Goal: Feedback & Contribution: Submit feedback/report problem

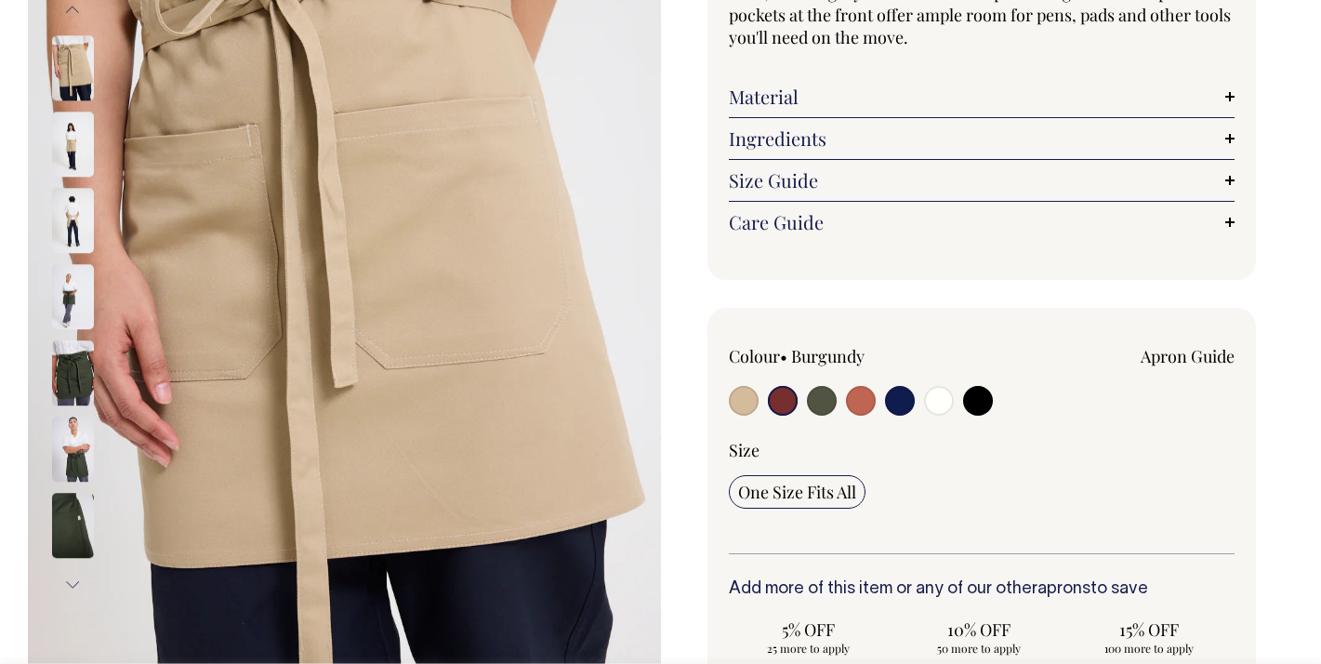
scroll to position [276, 0]
click at [900, 400] on input "radio" at bounding box center [900, 400] width 30 height 30
radio input "true"
select select "Dark Navy"
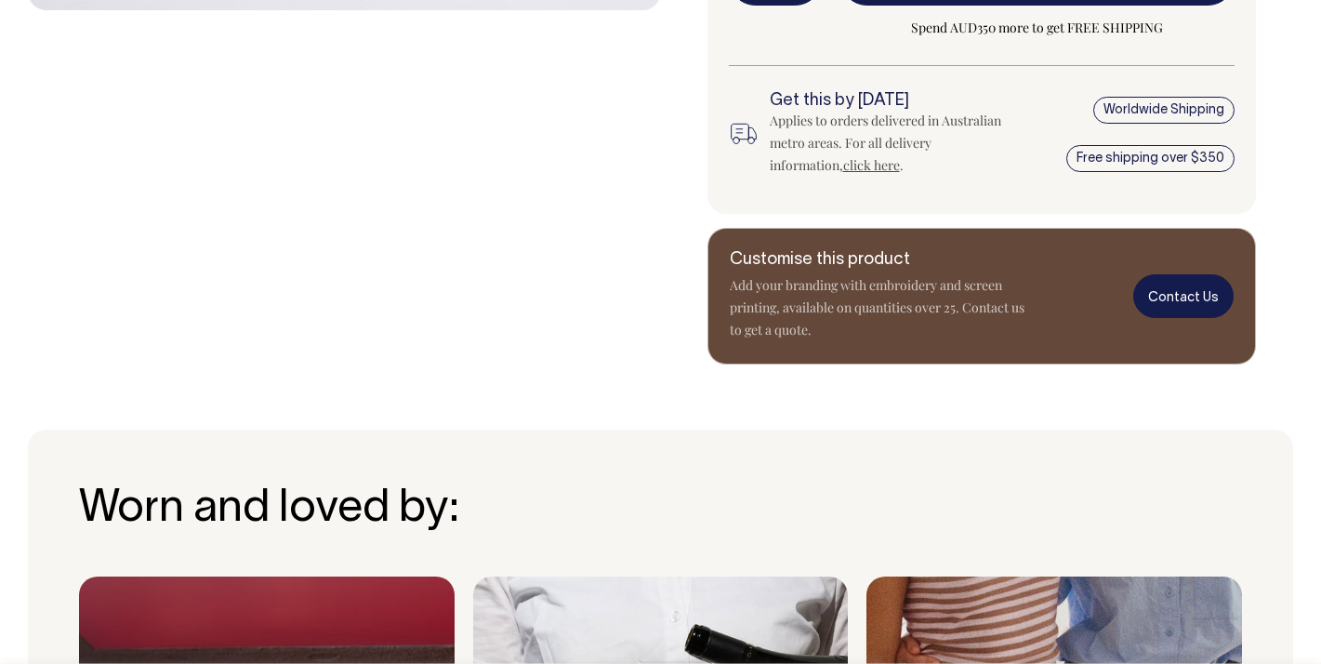
scroll to position [1037, 0]
click at [1203, 292] on link "Contact Us" at bounding box center [1184, 296] width 100 height 44
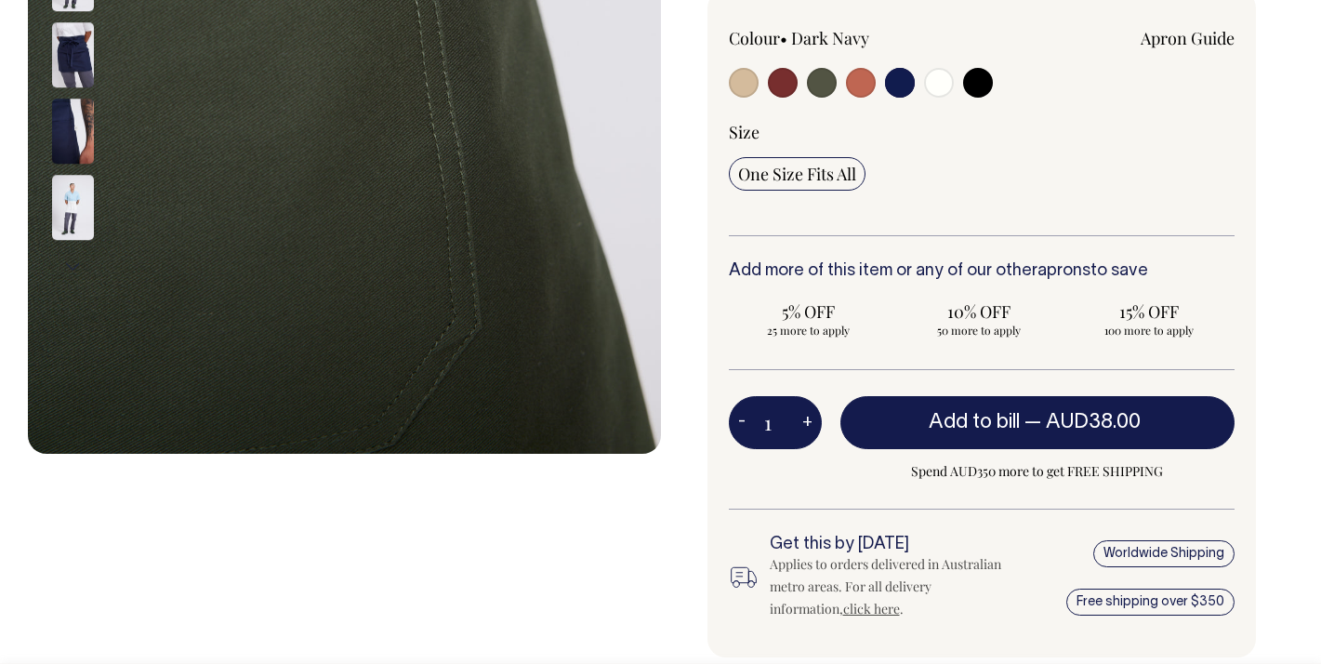
scroll to position [593, 0]
click at [822, 86] on input "radio" at bounding box center [822, 83] width 30 height 30
radio input "true"
radio input "false"
select select "Olive"
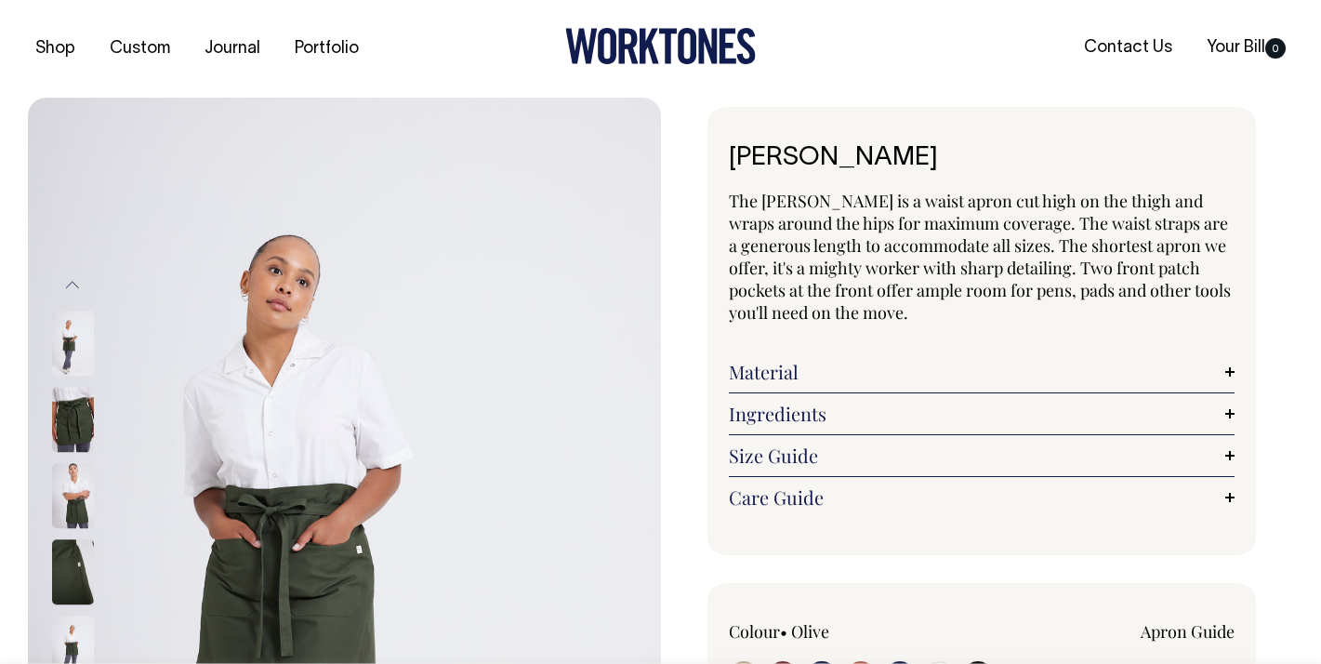
scroll to position [0, 0]
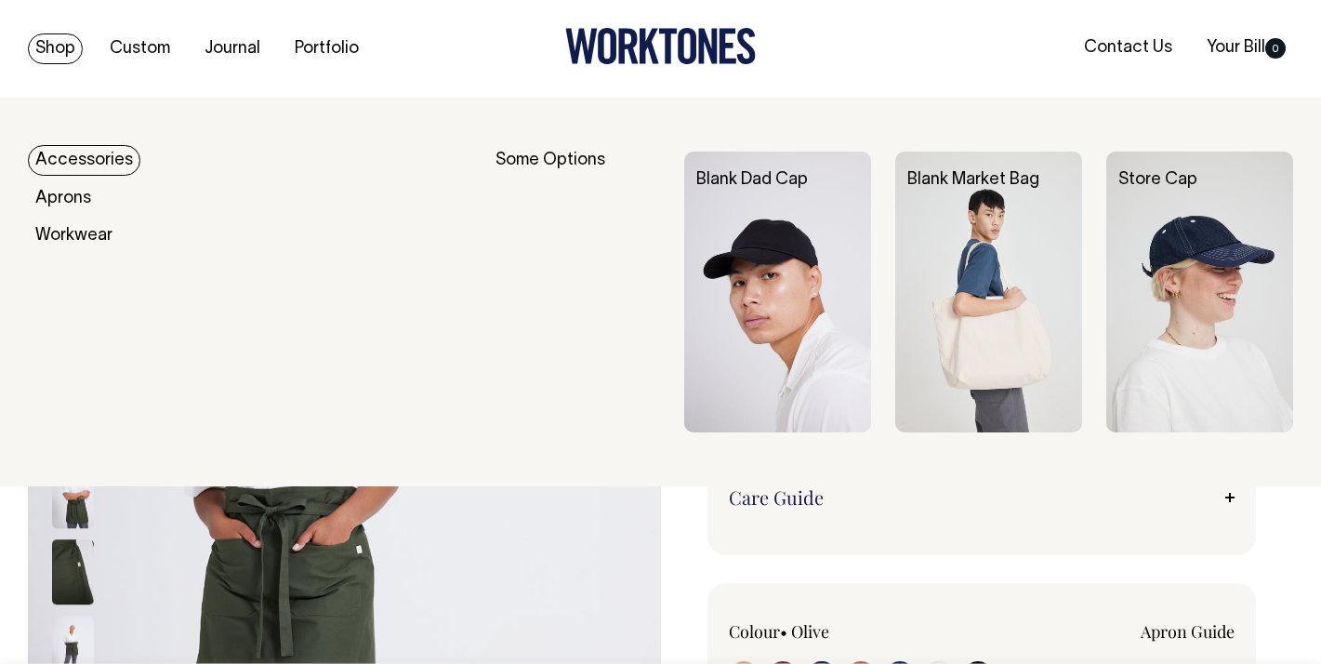
click at [55, 43] on link "Shop" at bounding box center [55, 48] width 55 height 31
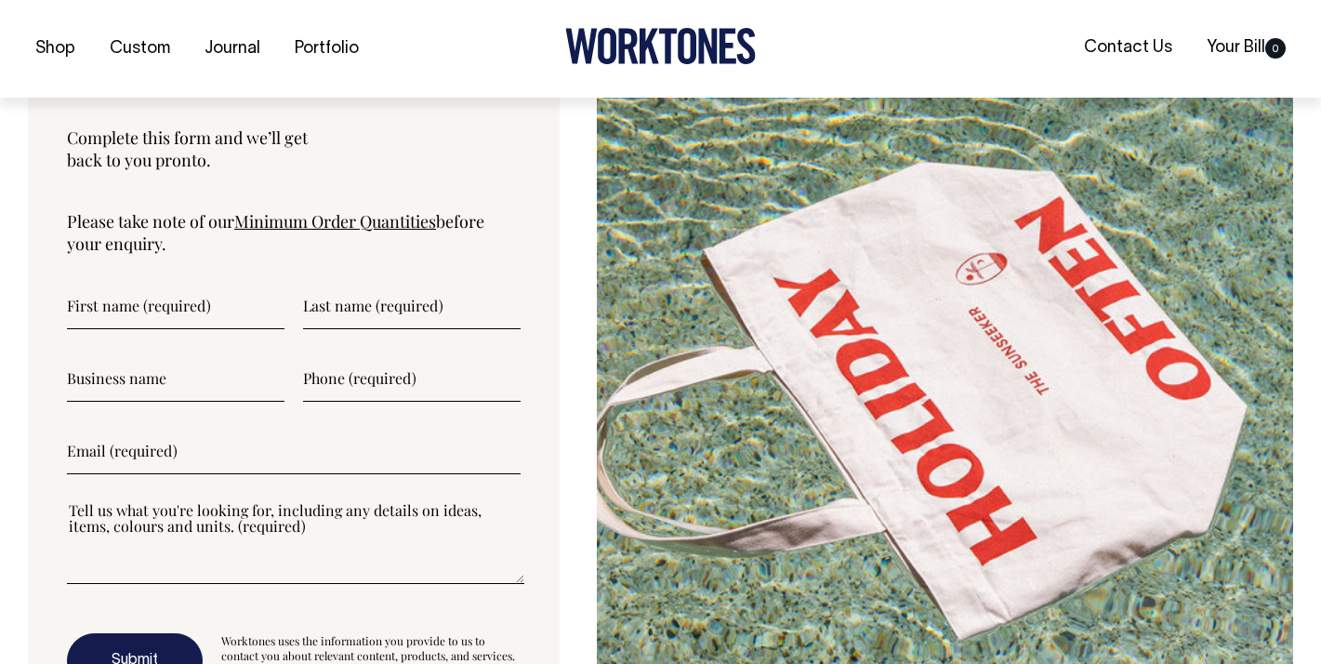
scroll to position [6164, 0]
click at [153, 312] on input"] "text" at bounding box center [176, 305] width 218 height 46
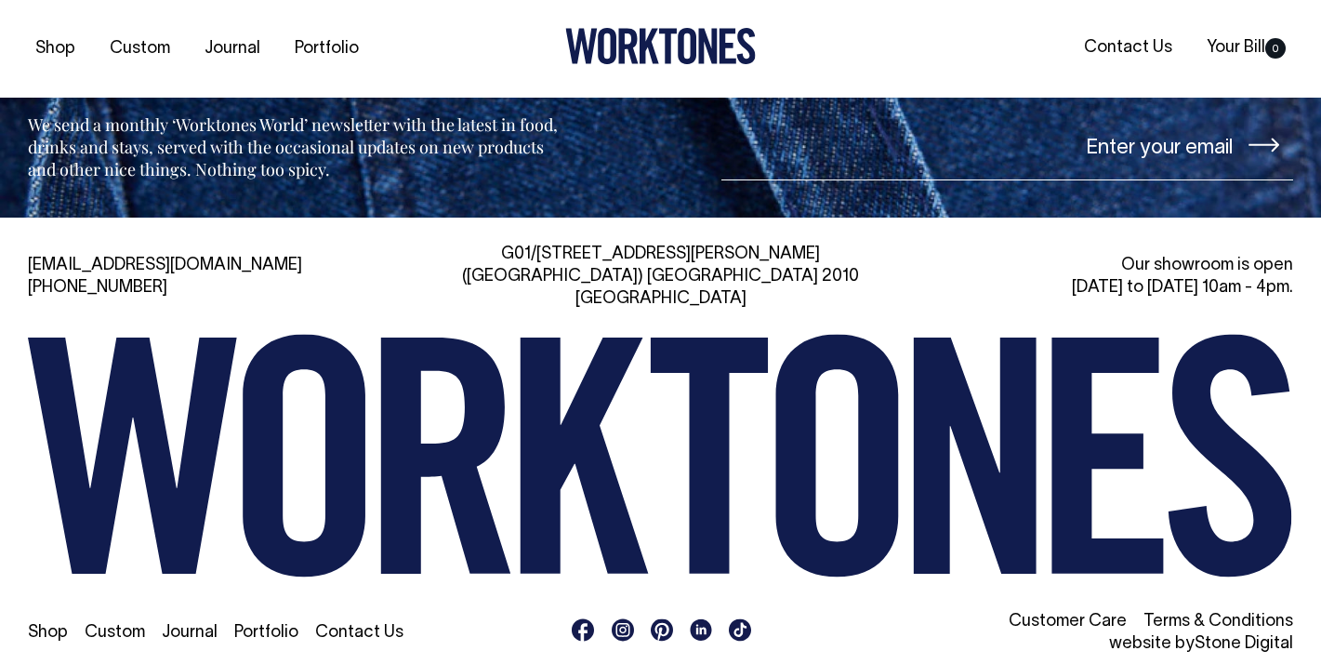
scroll to position [7942, 0]
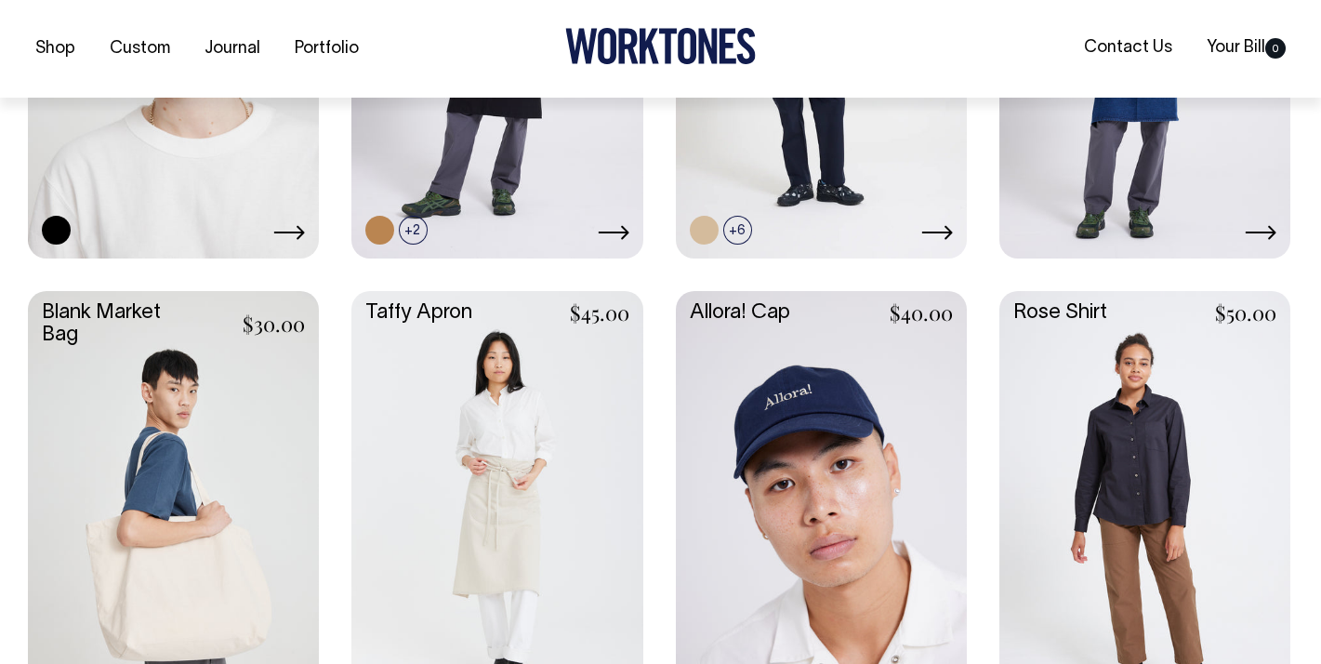
click at [563, 574] on link at bounding box center [497, 507] width 291 height 433
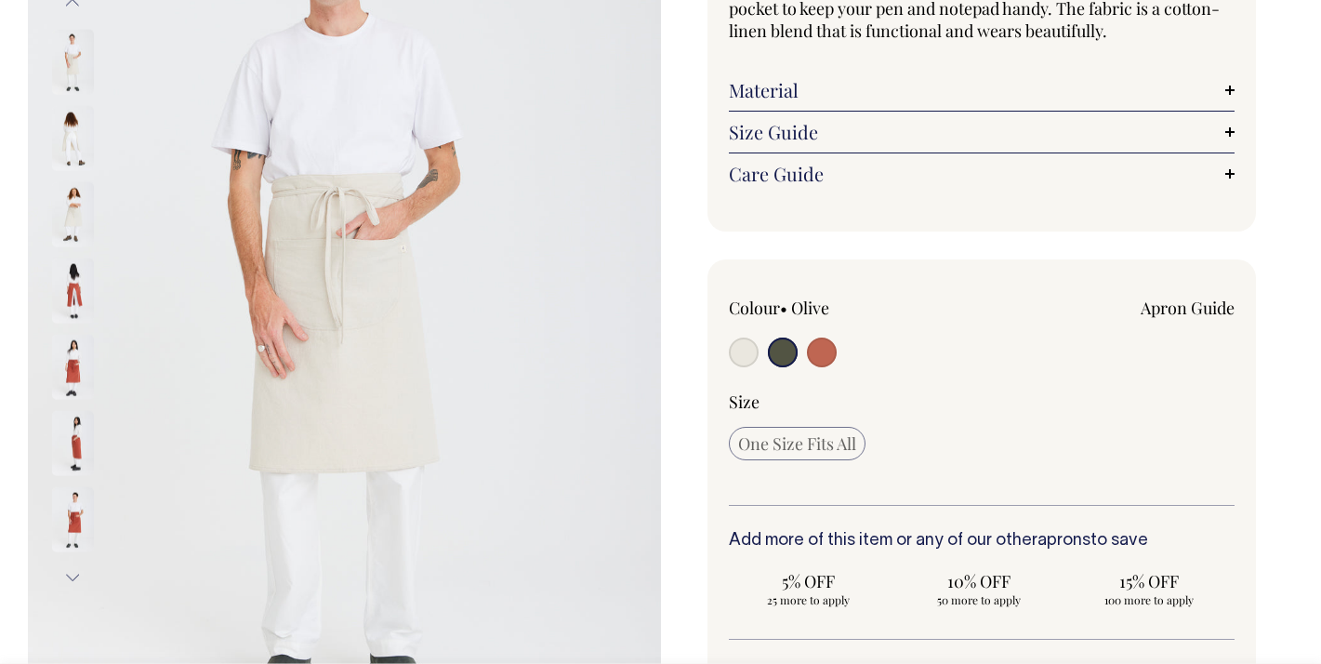
scroll to position [283, 0]
click at [71, 293] on img at bounding box center [73, 289] width 42 height 65
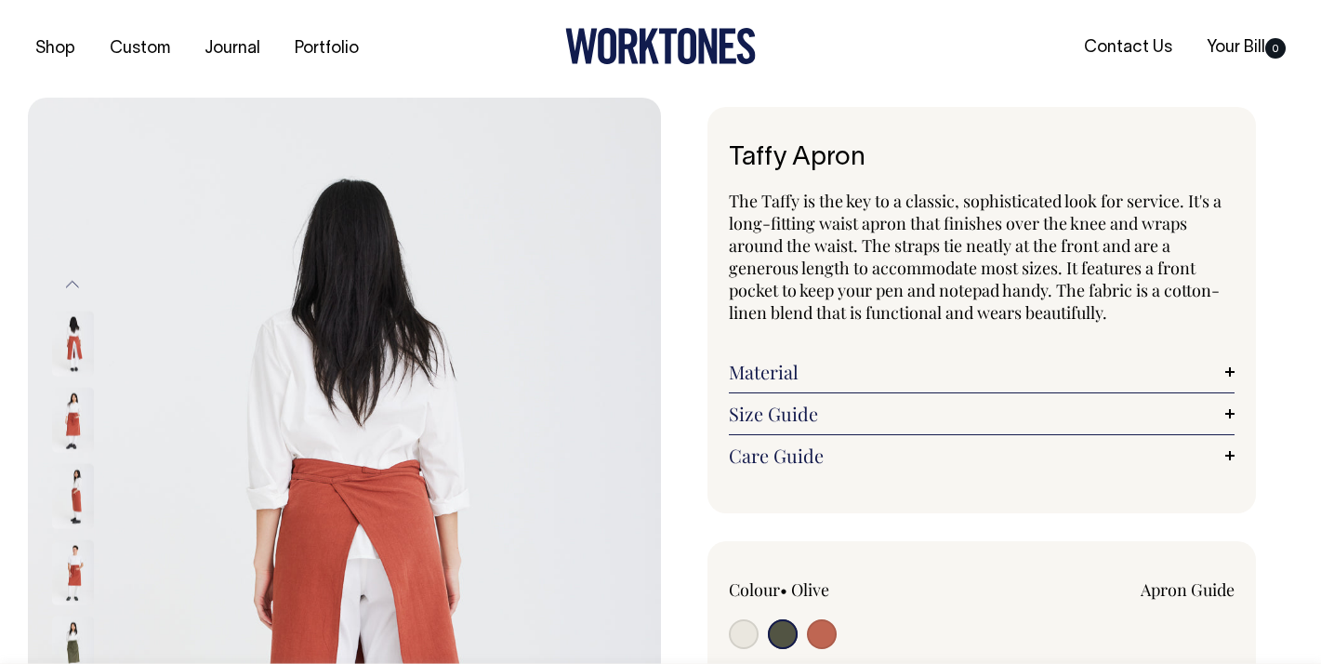
scroll to position [0, 0]
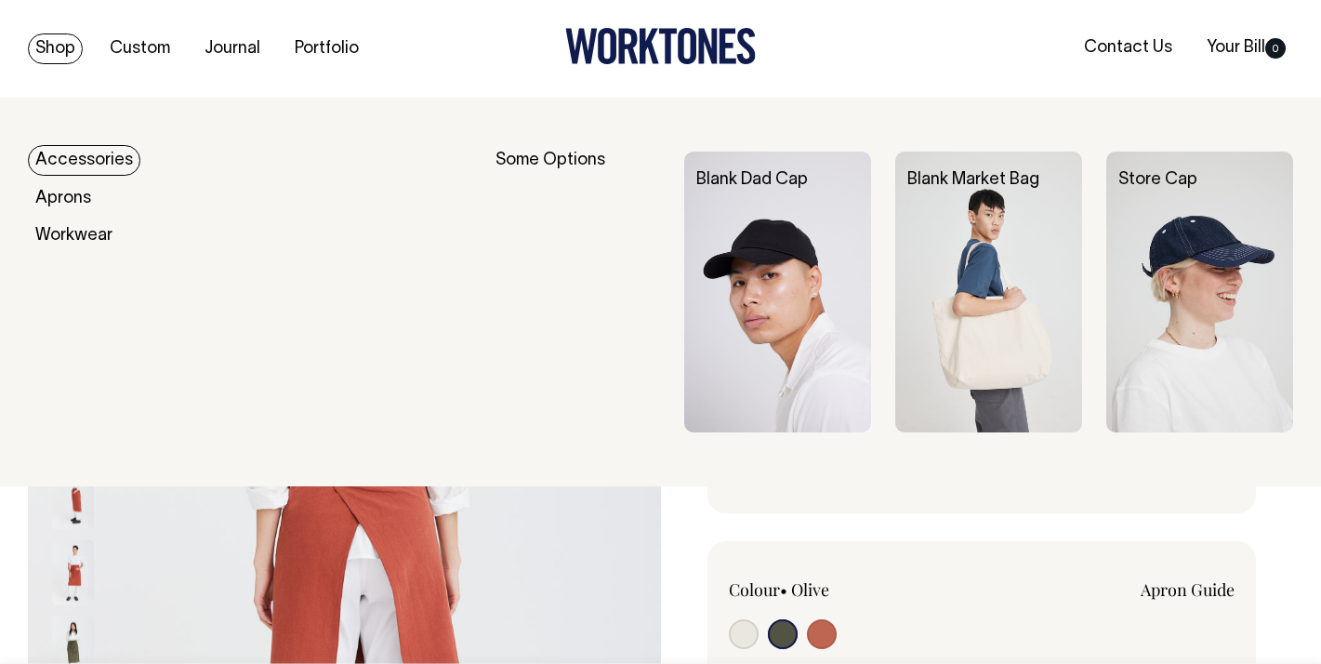
click at [53, 43] on link "Shop" at bounding box center [55, 48] width 55 height 31
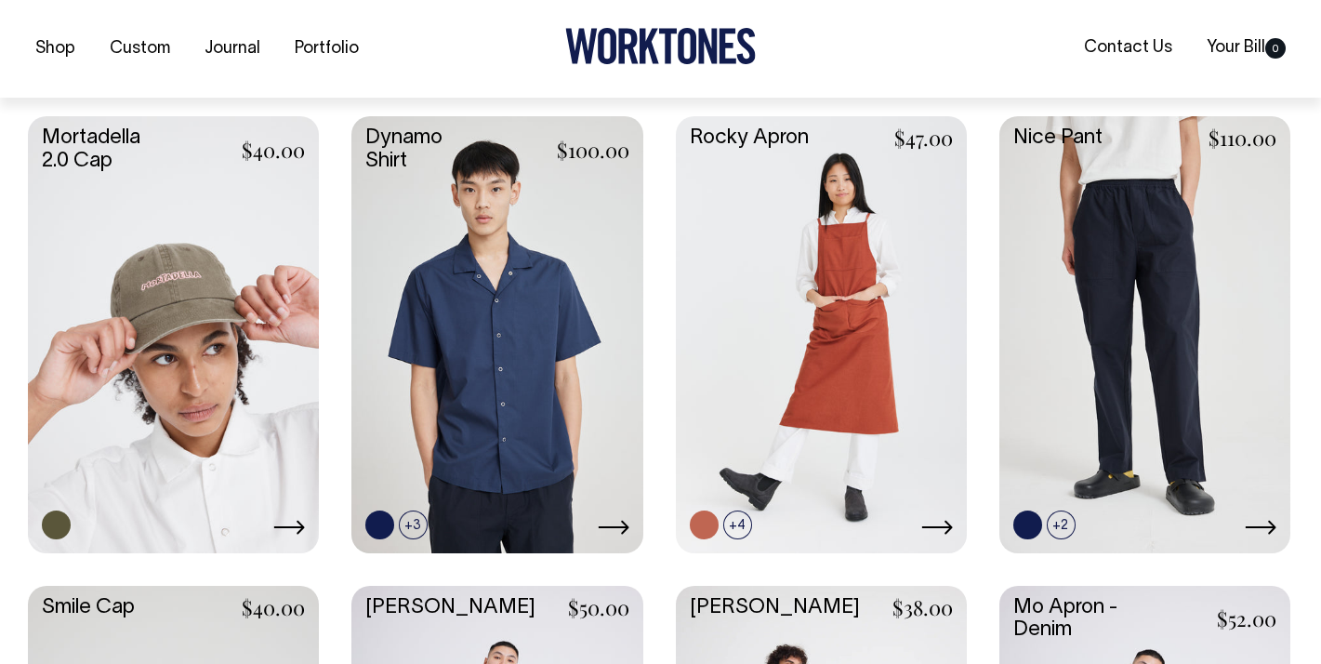
scroll to position [1373, 0]
click at [519, 385] on link at bounding box center [497, 331] width 291 height 433
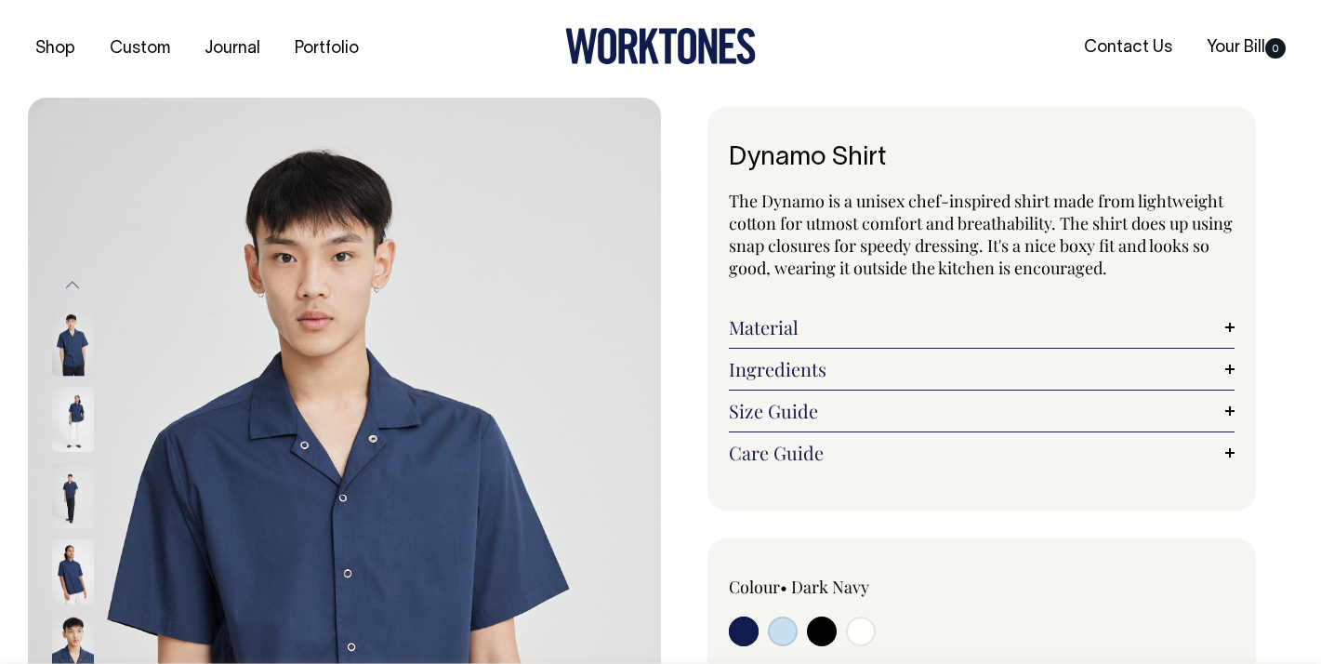
drag, startPoint x: 889, startPoint y: 154, endPoint x: 727, endPoint y: 149, distance: 161.9
click at [727, 149] on div "Dynamo Shirt The Dynamo is a unisex chef-inspired shirt made from lightweight c…" at bounding box center [983, 309] width 550 height 404
copy h1 "Dynamo Shirt"
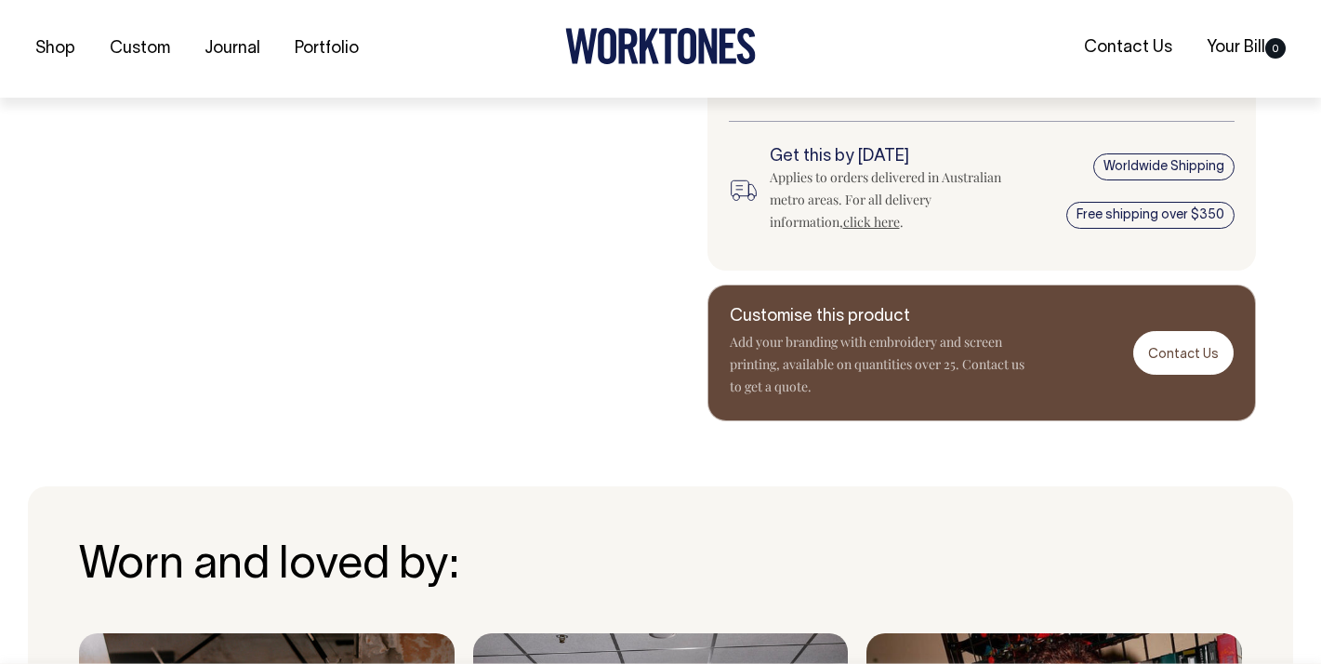
click at [1188, 382] on div "Customise this product Add your branding with embroidery and screen printing, a…" at bounding box center [983, 353] width 550 height 137
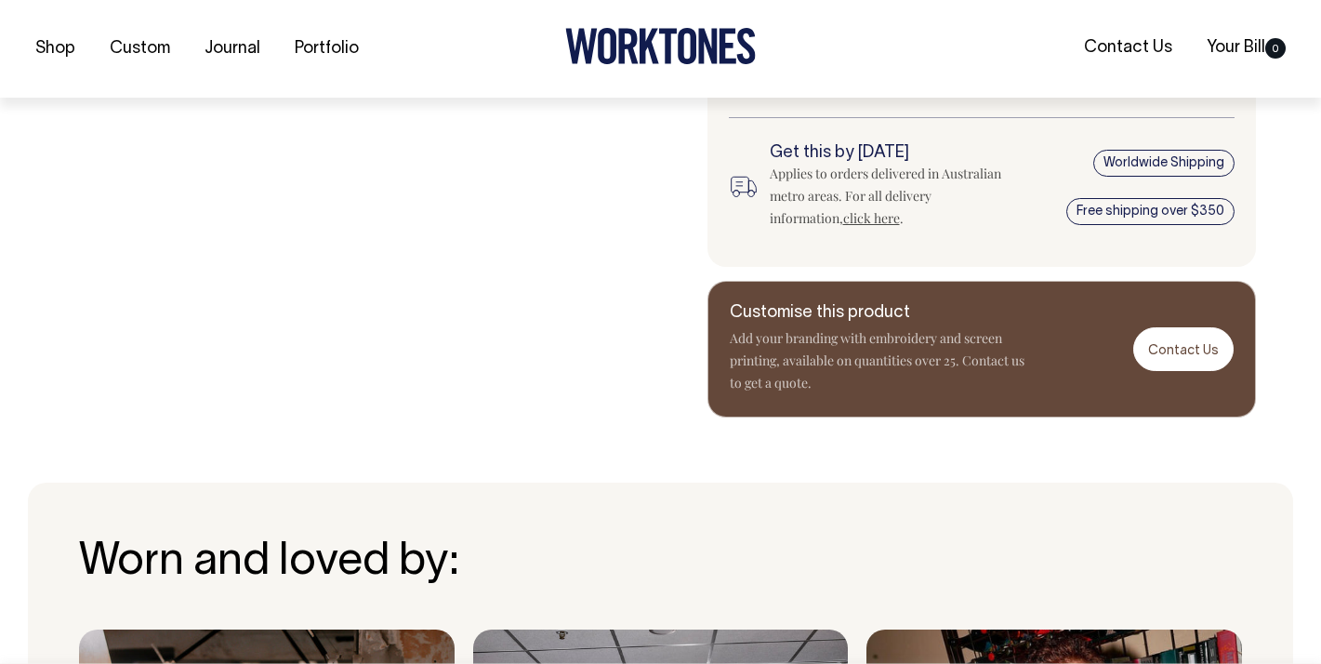
scroll to position [959, 0]
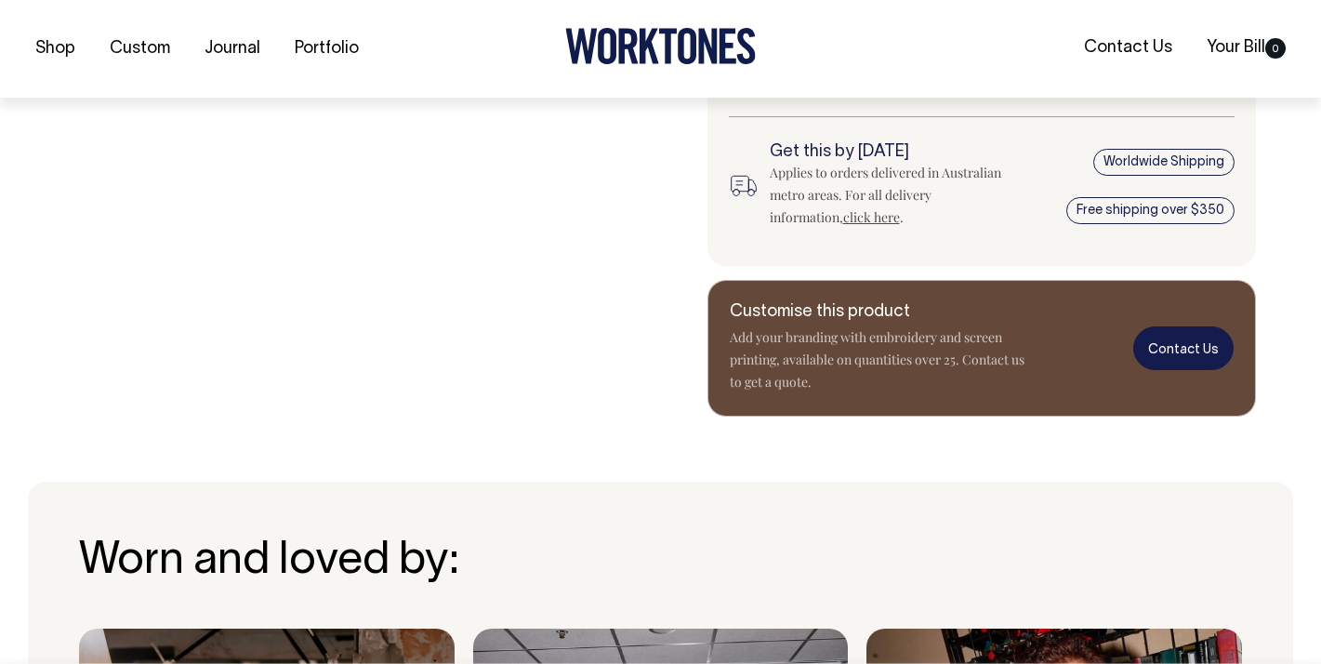
click at [1191, 357] on link "Contact Us" at bounding box center [1184, 348] width 100 height 44
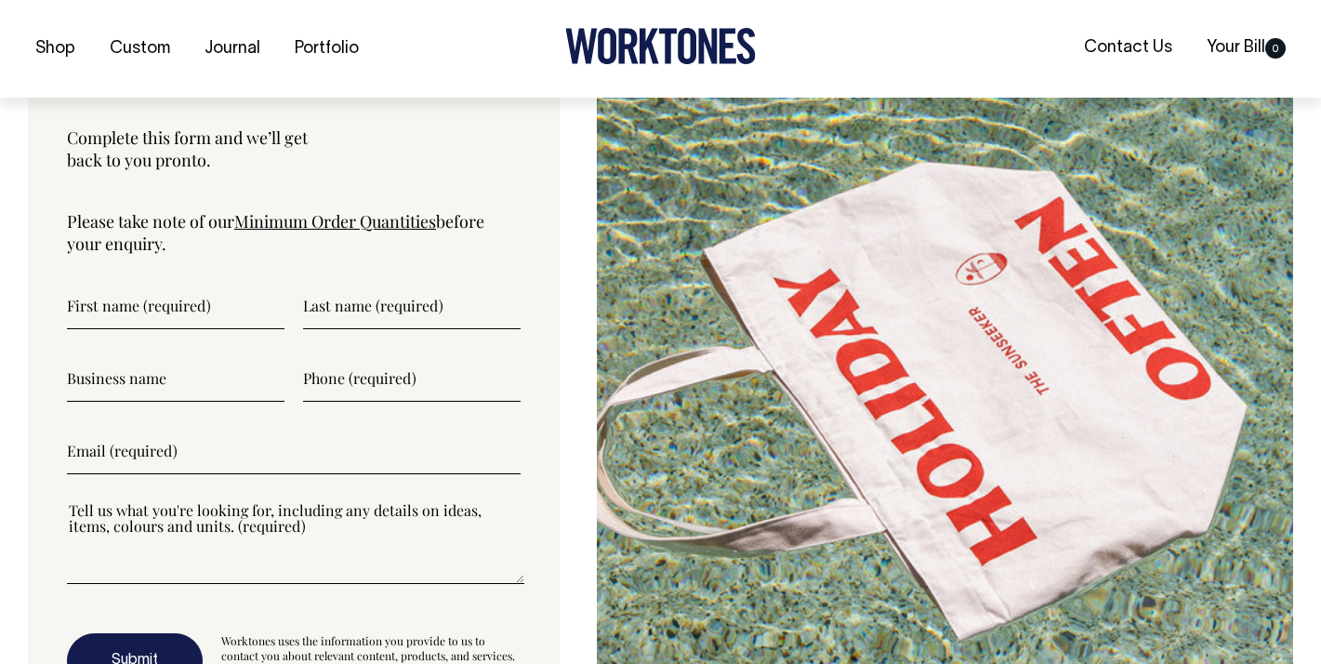
click at [68, 328] on input"] "text" at bounding box center [176, 306] width 218 height 46
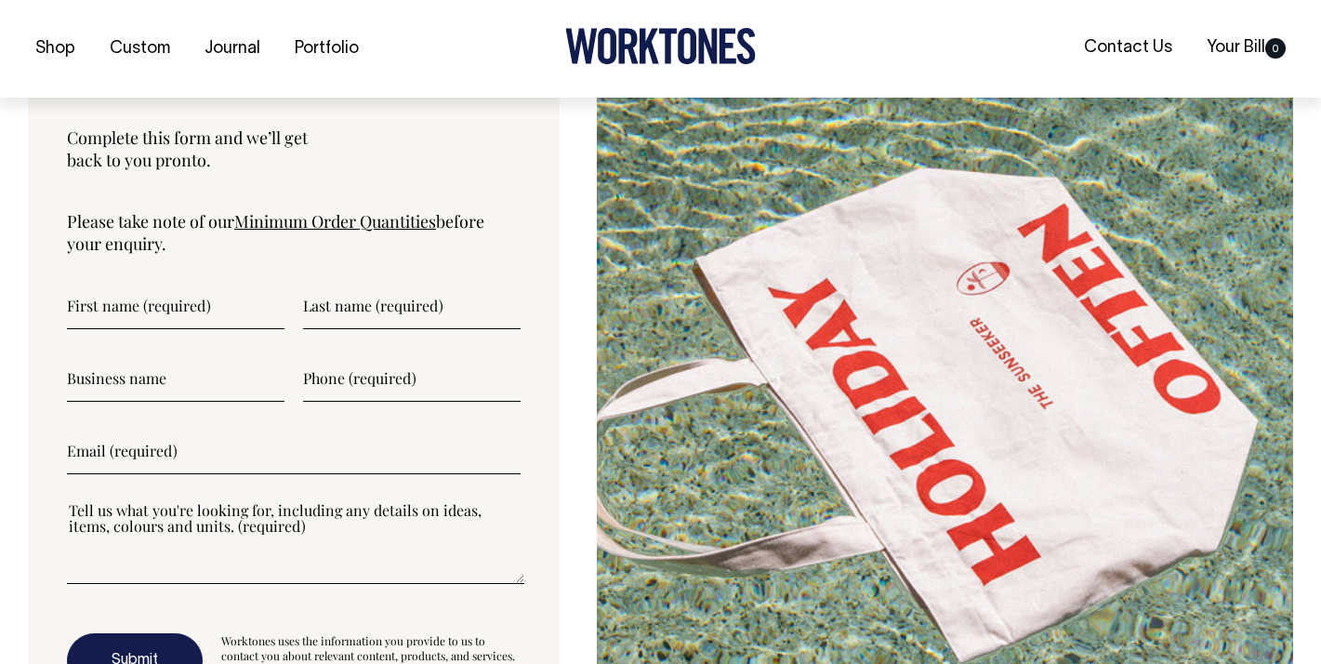
scroll to position [6164, 0]
click at [100, 310] on input"] "text" at bounding box center [176, 305] width 218 height 46
type input"] "[PERSON_NAME]"
type input"] "0400654306"
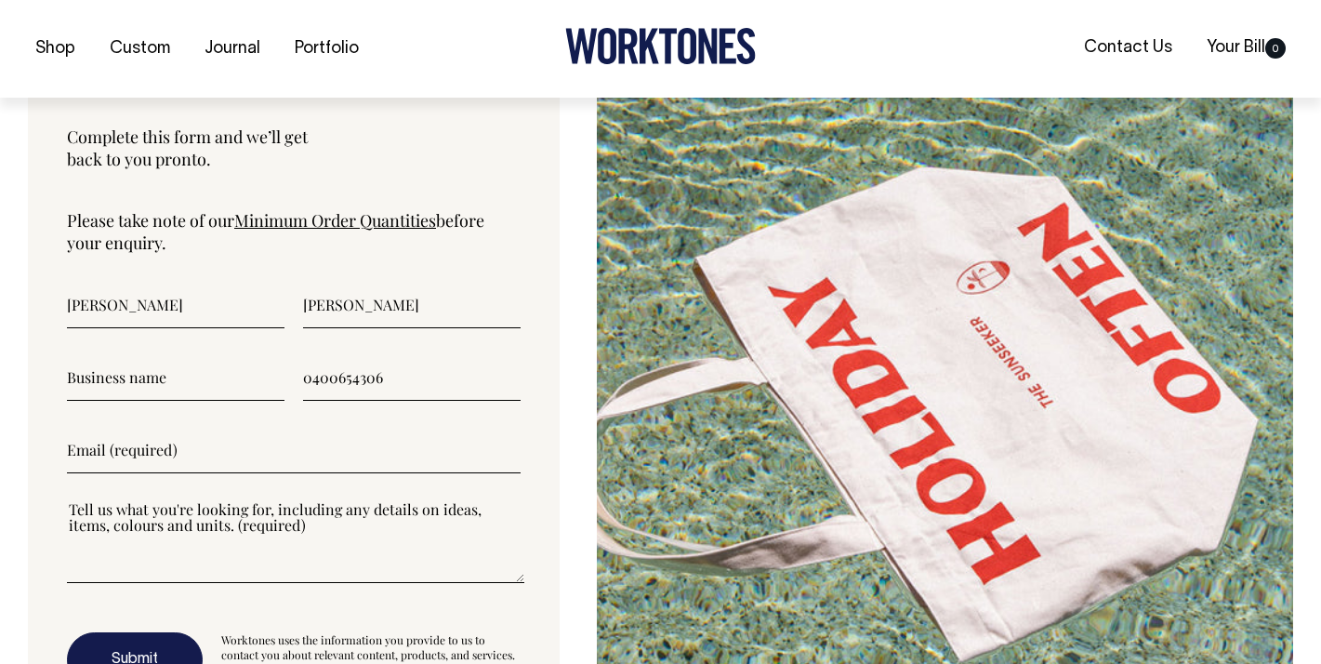
type input"] "[EMAIL_ADDRESS][DOMAIN_NAME]"
click at [111, 389] on input"] "text" at bounding box center [176, 377] width 218 height 46
type input"] "The Rifle Club"
drag, startPoint x: 259, startPoint y: 460, endPoint x: 24, endPoint y: 452, distance: 235.4
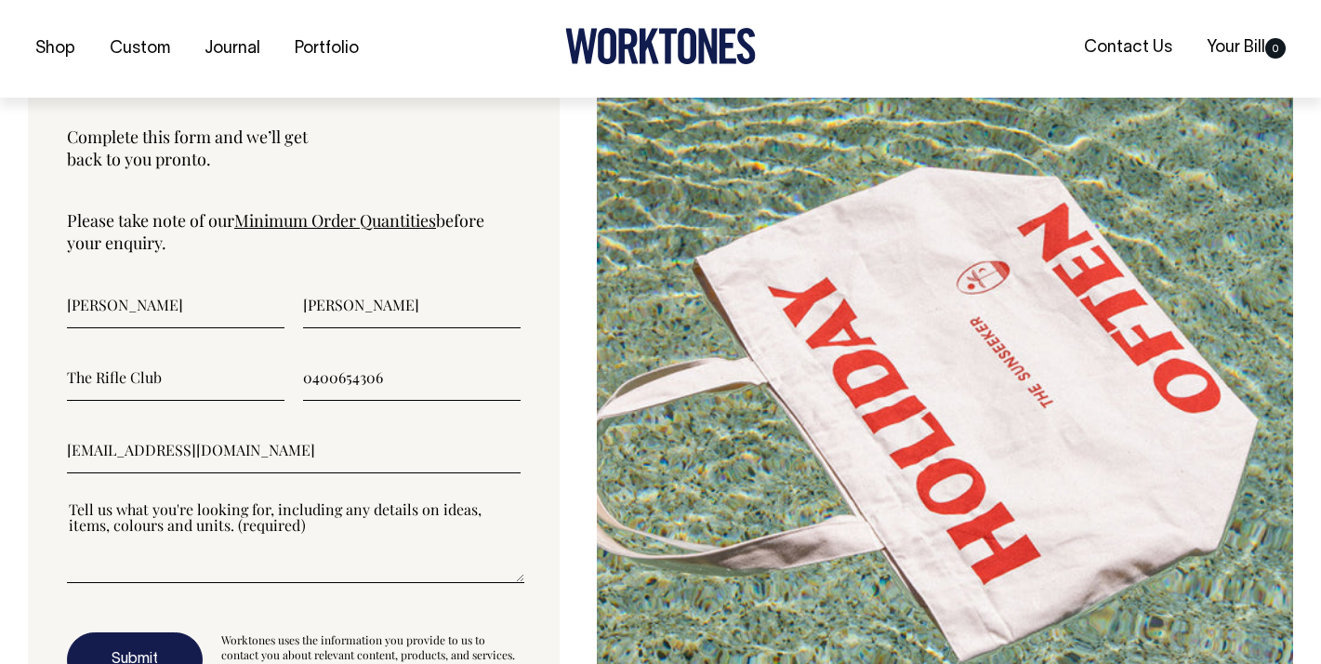
click at [24, 452] on div "Let's Talk Complete this form and we’ll get back to you pronto. Please take not…" at bounding box center [660, 381] width 1321 height 776
click at [80, 456] on input"] "email" at bounding box center [294, 450] width 454 height 46
type input"] "[EMAIL_ADDRESS][DOMAIN_NAME]"
click at [93, 569] on textarea"] at bounding box center [296, 541] width 458 height 84
paste textarea"] "Dynamo Shirt"
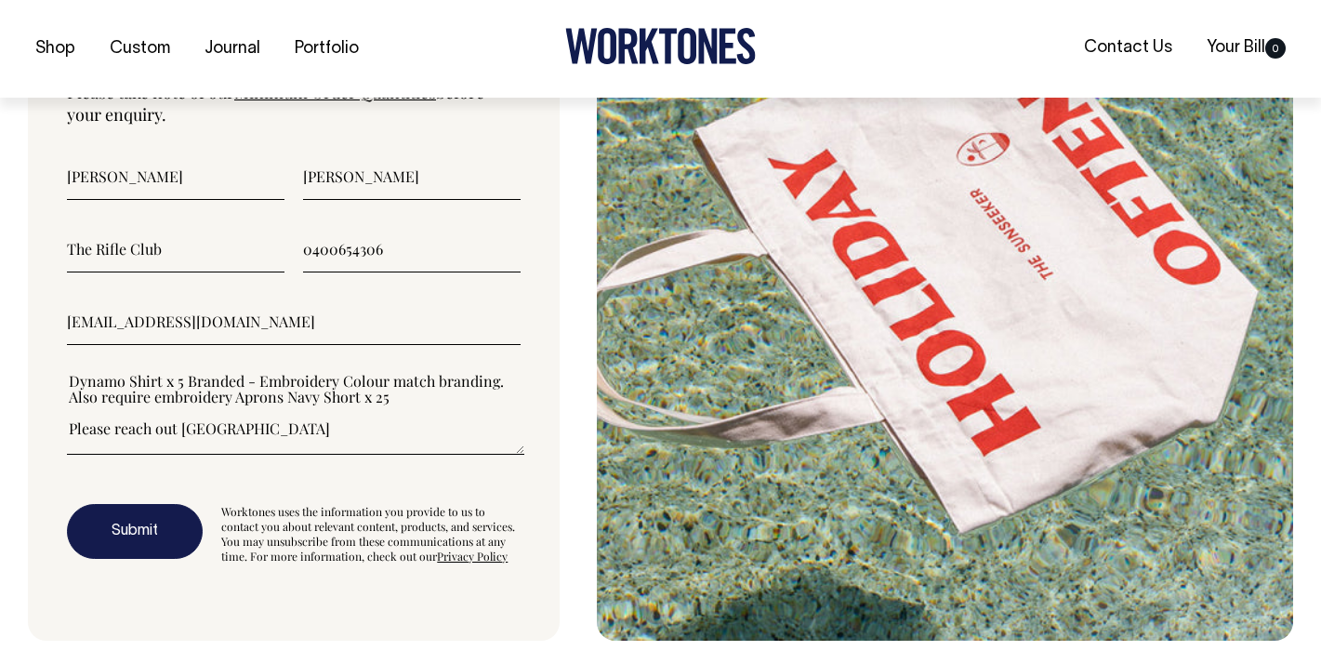
scroll to position [6299, 0]
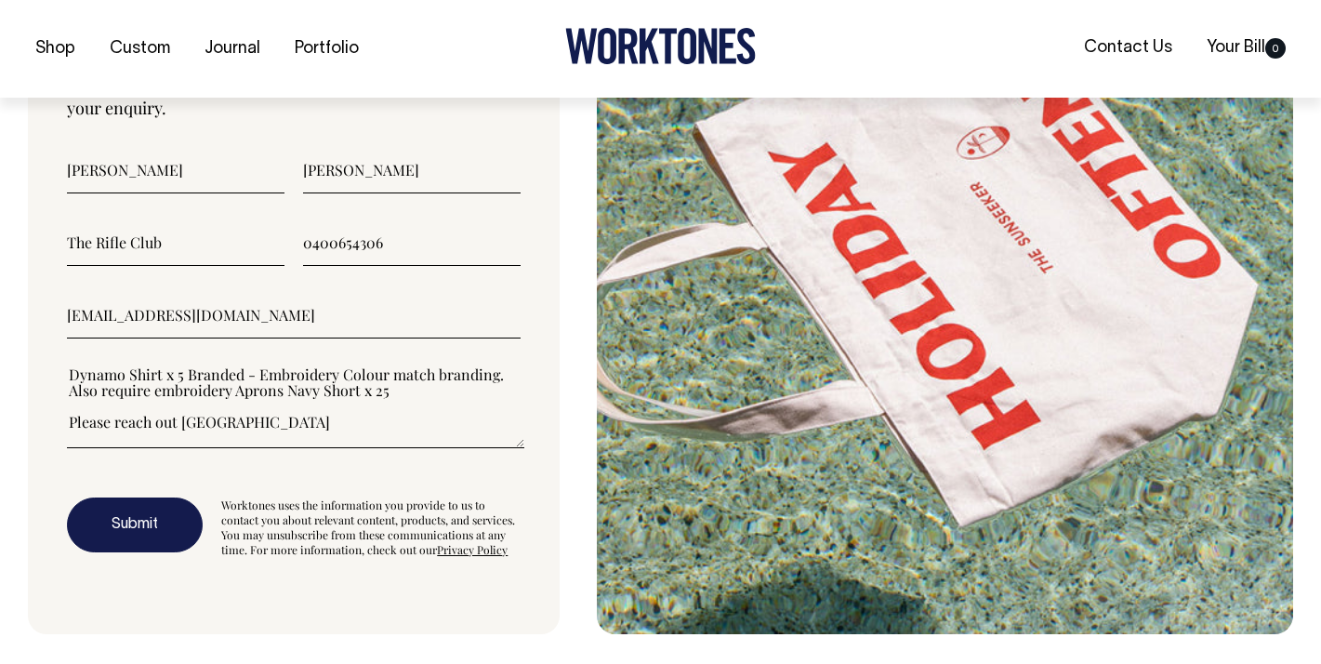
type textarea"] "Dynamo Shirt x 5 Branded - Embroidery Colour match branding. Also require embro…"
click at [136, 547] on button "Submit" at bounding box center [135, 526] width 136 height 56
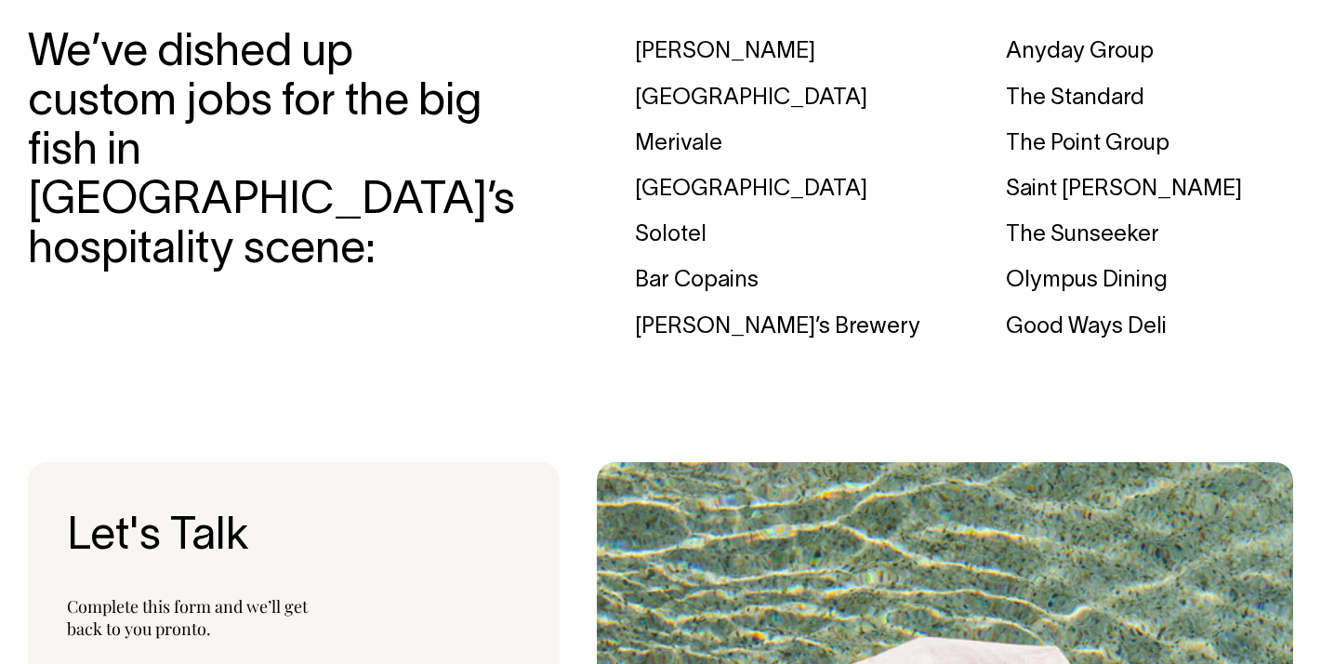
scroll to position [5695, 0]
drag, startPoint x: 1171, startPoint y: 338, endPoint x: 1008, endPoint y: 334, distance: 162.8
click at [1008, 334] on div "Good Ways Deli" at bounding box center [1149, 328] width 287 height 46
copy div "Good Ways Deli"
